Goal: Find specific page/section: Find specific page/section

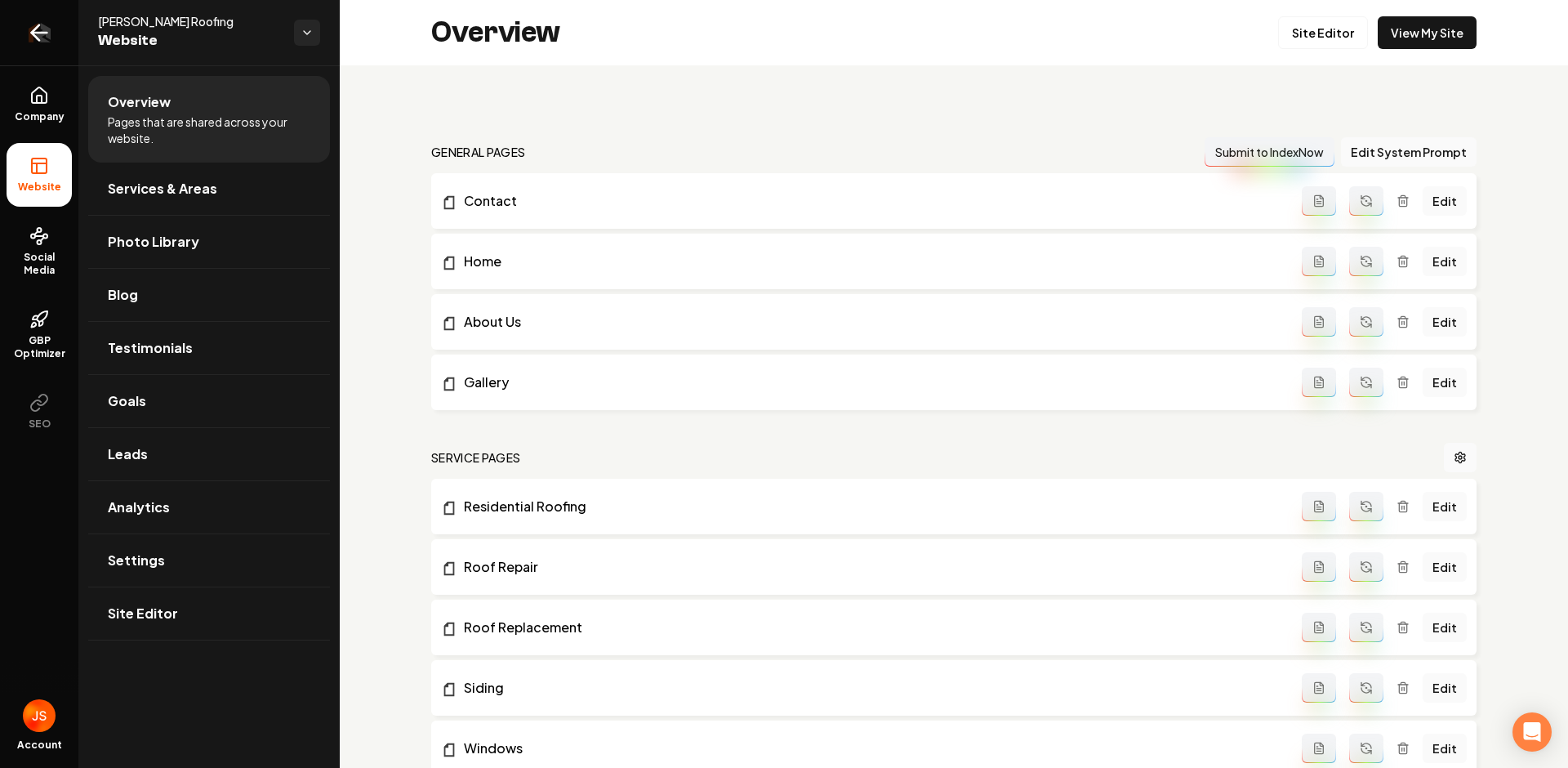
click at [22, 18] on link "Return to dashboard" at bounding box center [39, 33] width 78 height 65
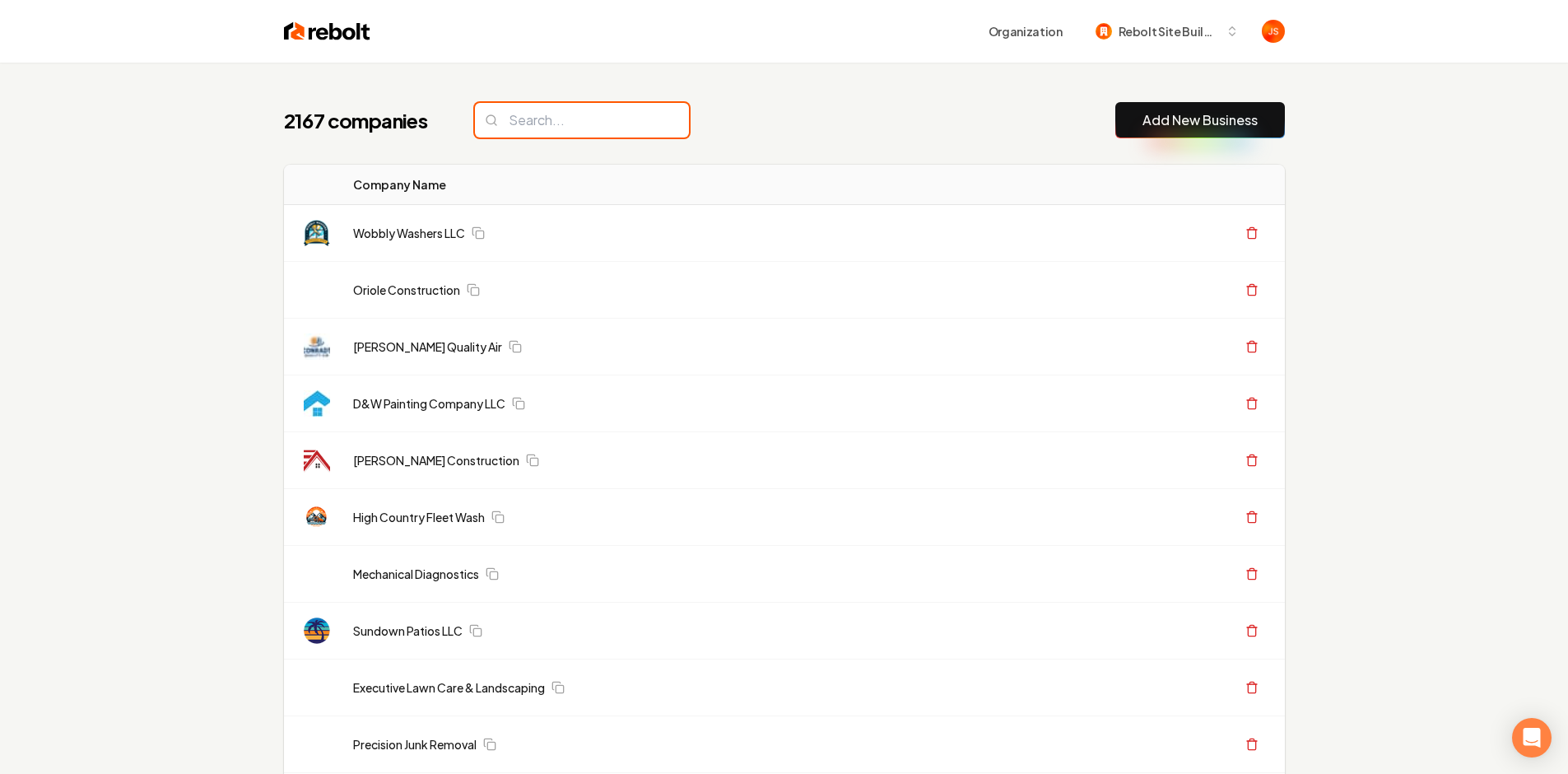
click at [556, 113] on input "search" at bounding box center [582, 120] width 214 height 35
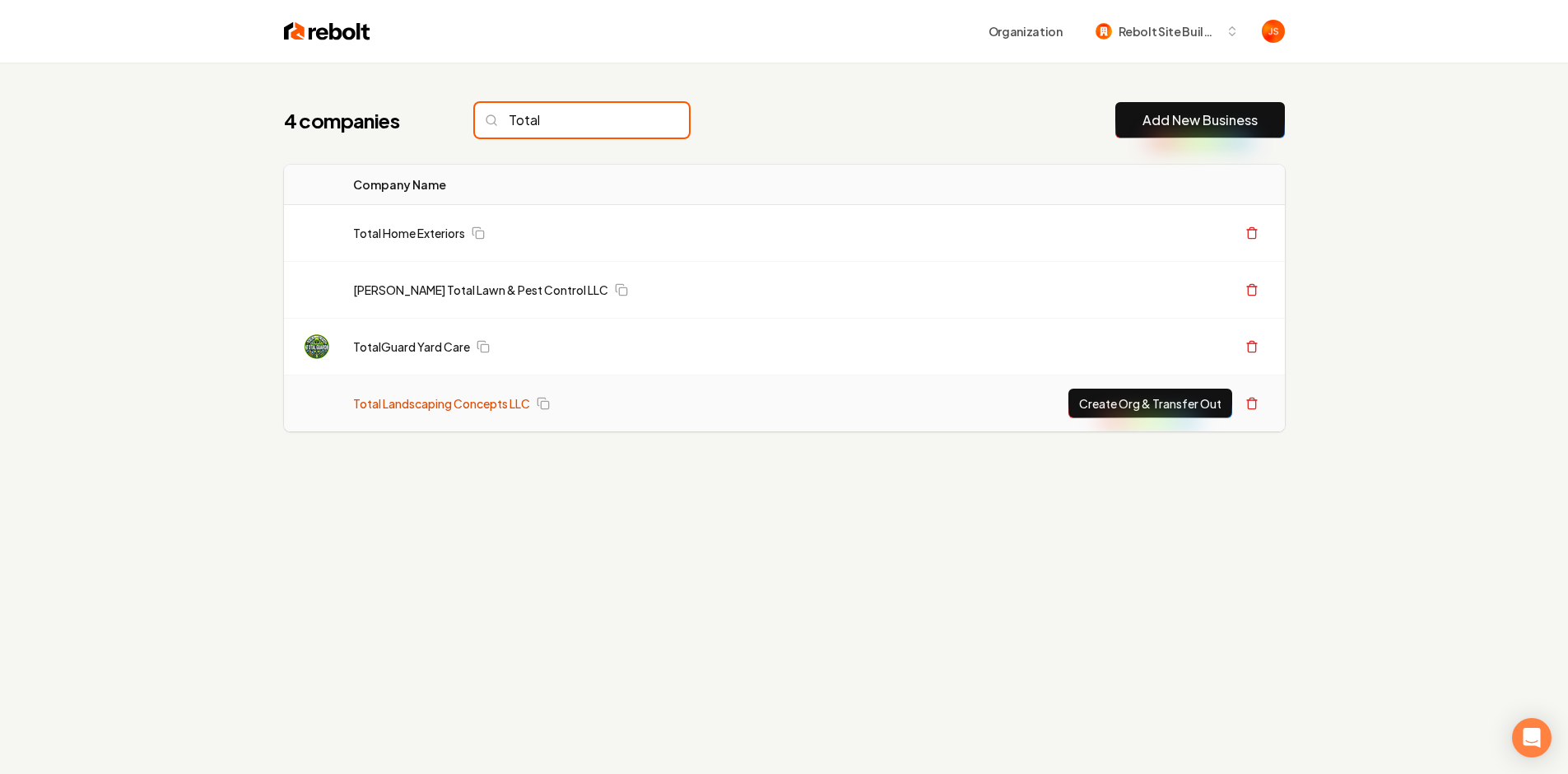
type input "Total"
click at [392, 403] on link "Total Landscaping Concepts LLC" at bounding box center [441, 403] width 177 height 17
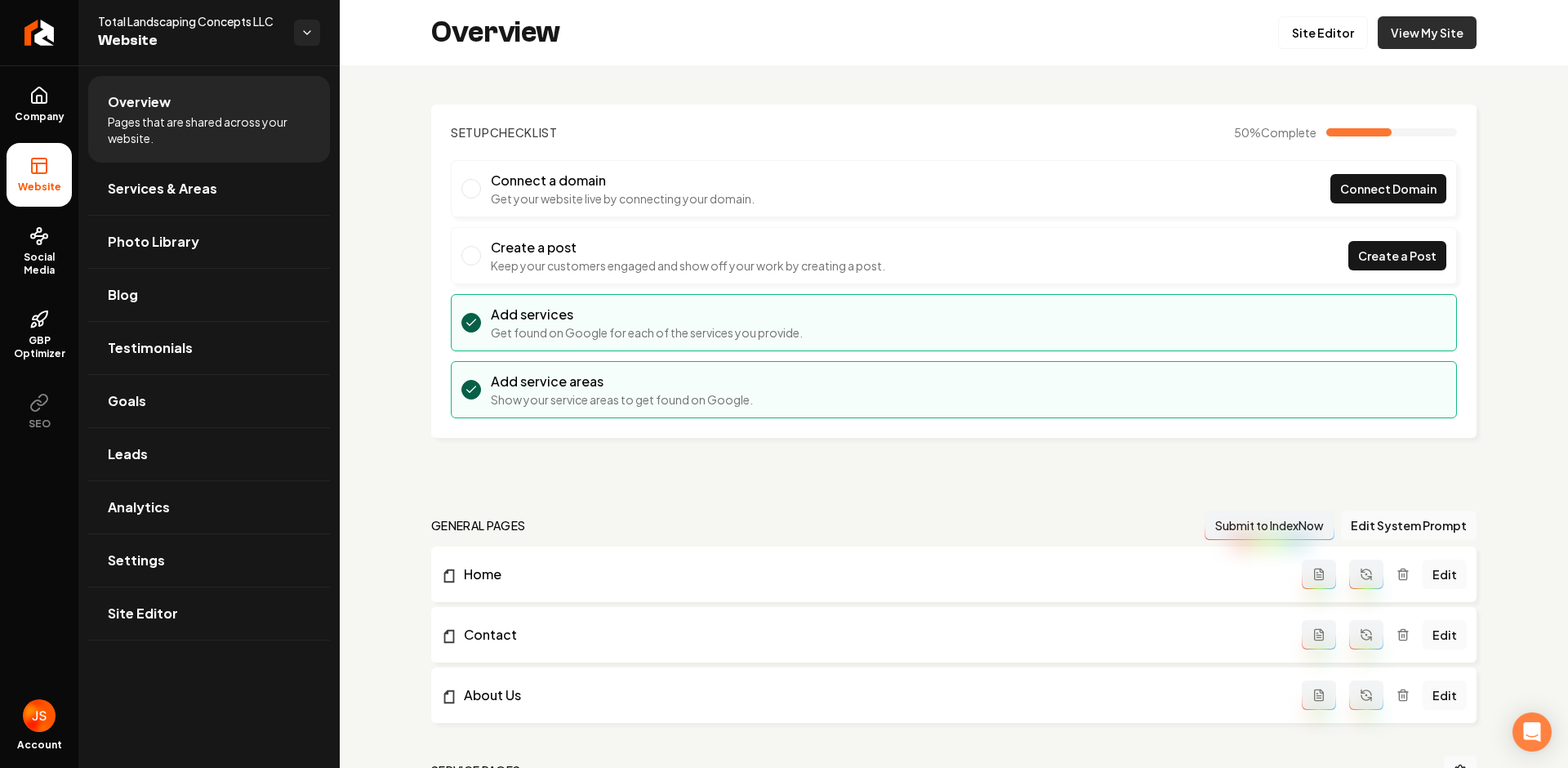
click at [1388, 36] on link "View My Site" at bounding box center [1427, 33] width 99 height 33
click at [1310, 50] on div "Overview Site Editor View My Site" at bounding box center [953, 33] width 1228 height 65
click at [1312, 36] on link "Site Editor" at bounding box center [1323, 33] width 90 height 33
